Goal: Book appointment/travel/reservation

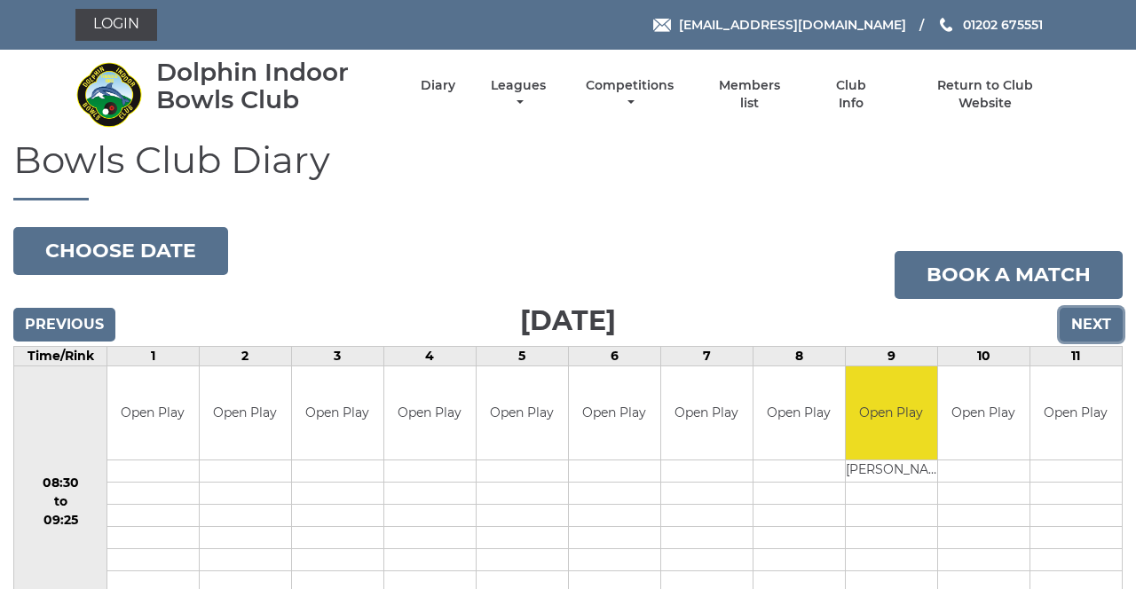
click at [1094, 318] on input "Next" at bounding box center [1090, 325] width 63 height 34
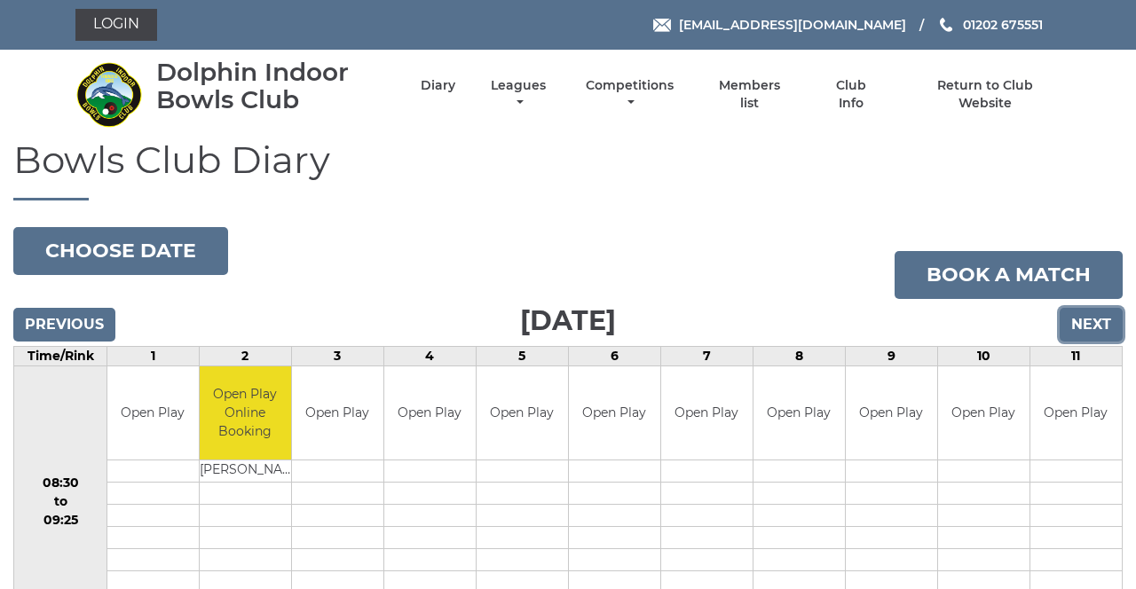
click at [1095, 328] on input "Next" at bounding box center [1090, 325] width 63 height 34
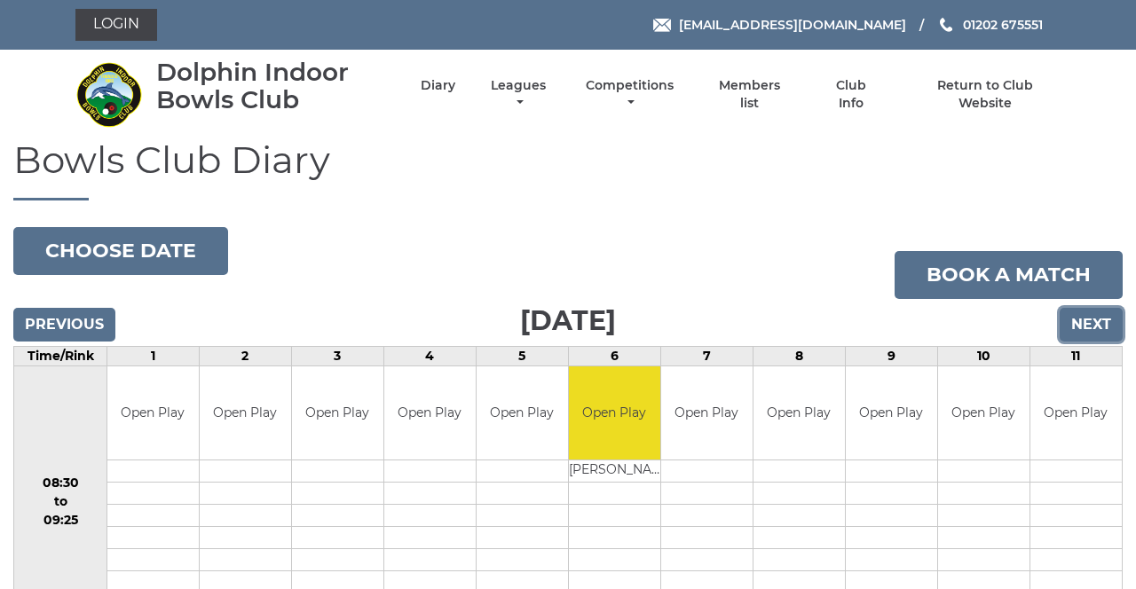
click at [1100, 327] on input "Next" at bounding box center [1090, 325] width 63 height 34
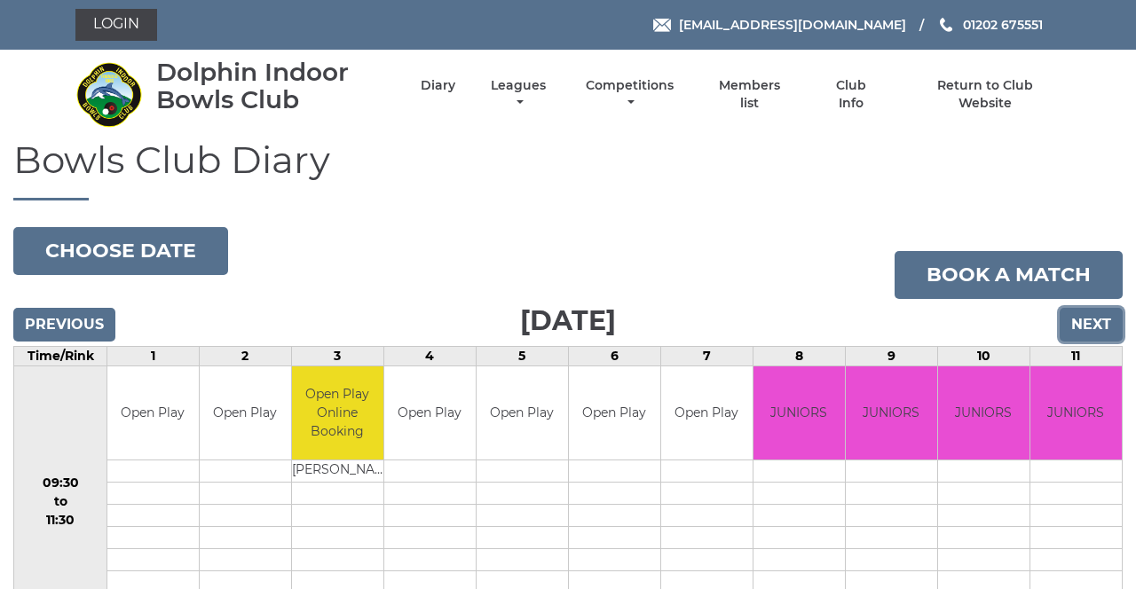
click at [1096, 319] on input "Next" at bounding box center [1090, 325] width 63 height 34
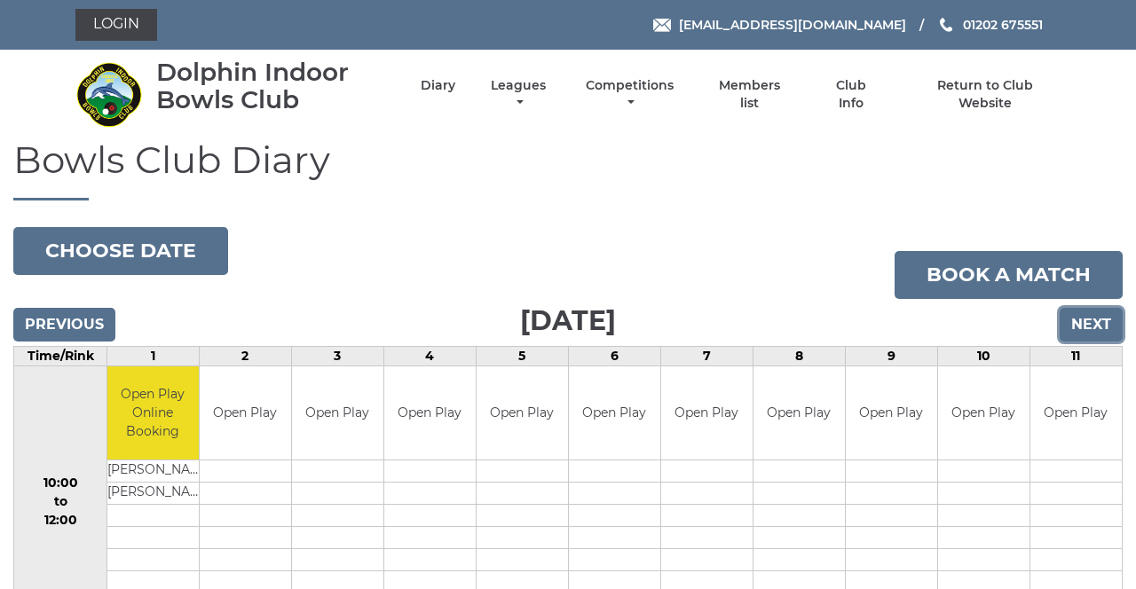
click at [1086, 319] on input "Next" at bounding box center [1090, 325] width 63 height 34
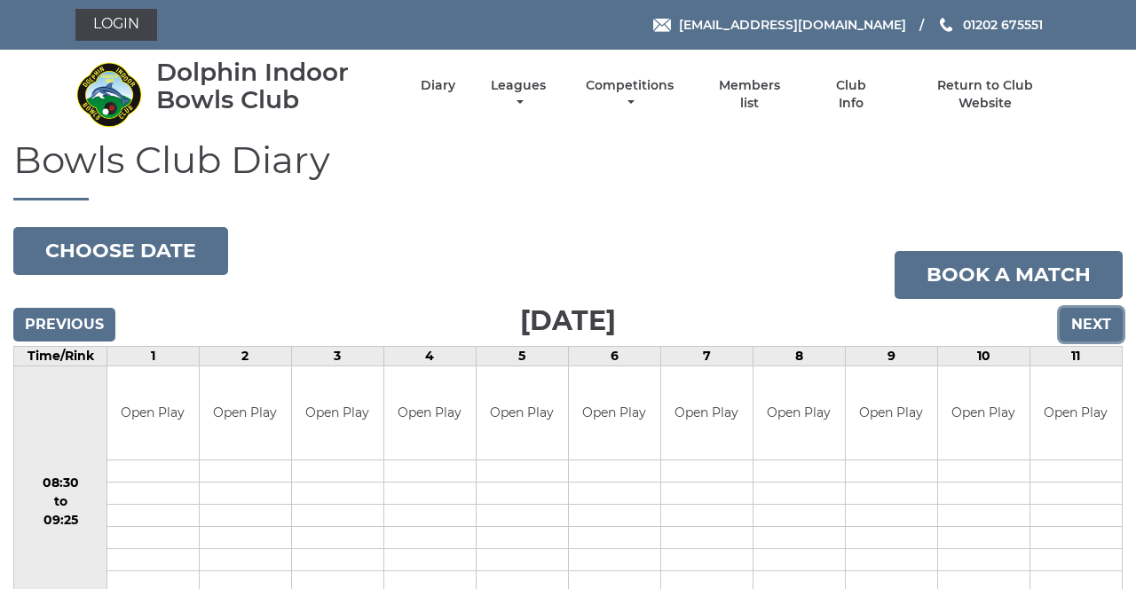
click at [1096, 330] on input "Next" at bounding box center [1090, 325] width 63 height 34
click at [1098, 325] on input "Next" at bounding box center [1090, 325] width 63 height 34
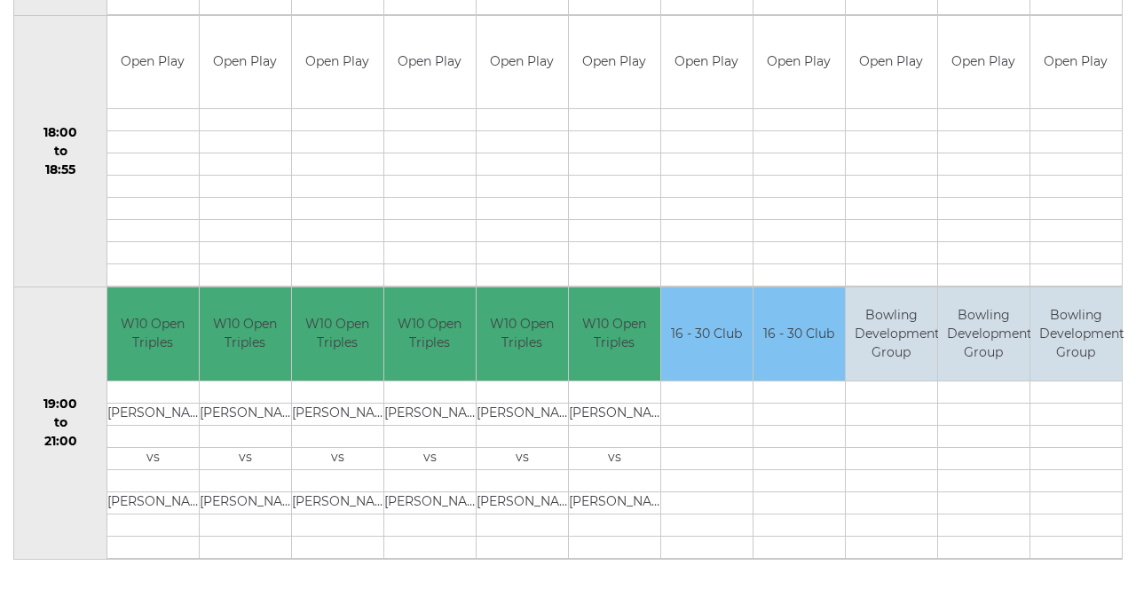
scroll to position [1720, 0]
